Goal: Browse casually: Explore the website without a specific task or goal

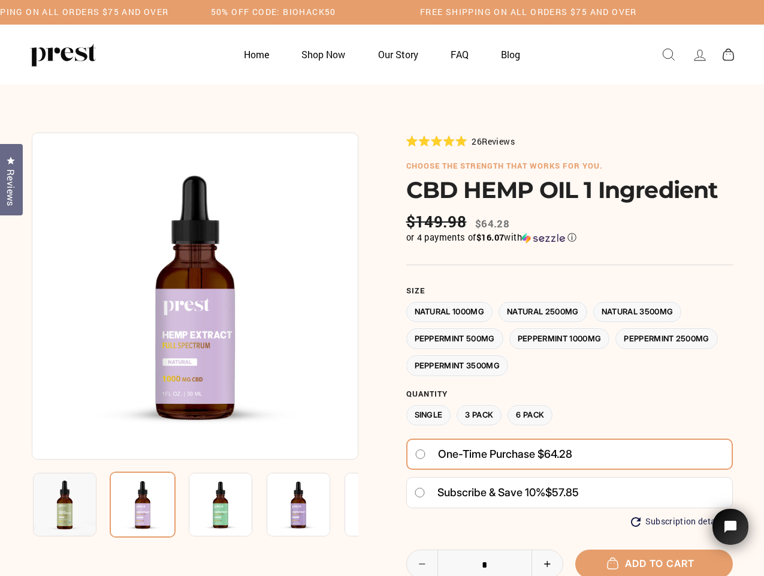
click at [382, 288] on div at bounding box center [382, 436] width 701 height 608
click at [195, 296] on img at bounding box center [195, 295] width 327 height 327
click at [195, 504] on img at bounding box center [221, 504] width 64 height 64
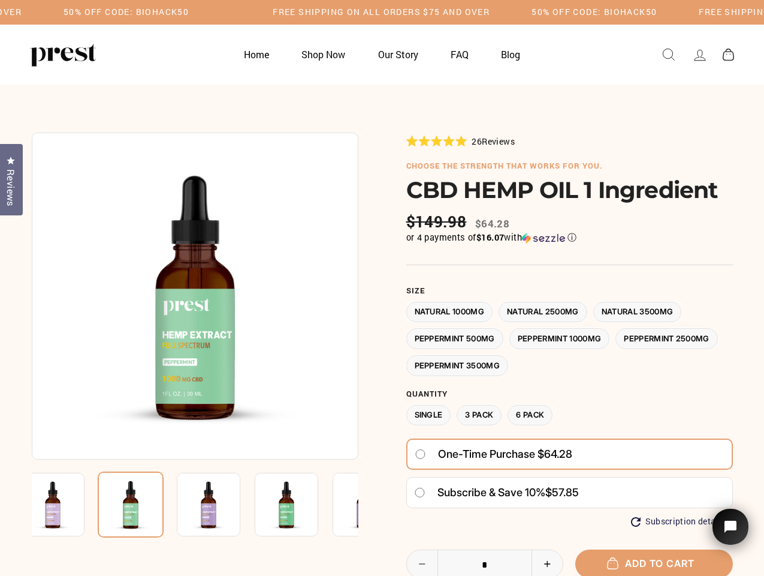
click at [65, 504] on img at bounding box center [53, 504] width 64 height 64
click at [143, 504] on img at bounding box center [131, 504] width 66 height 66
click at [221, 504] on img at bounding box center [209, 504] width 64 height 64
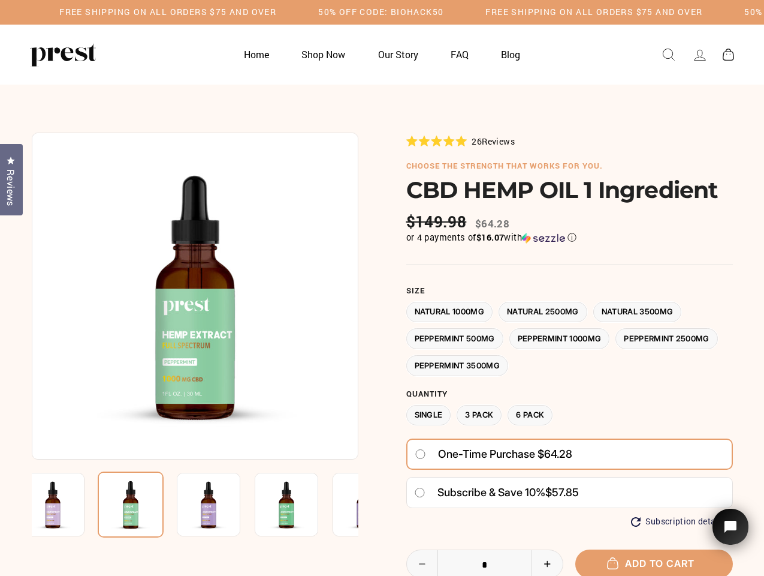
click at [221, 504] on img at bounding box center [209, 504] width 64 height 64
